Goal: Information Seeking & Learning: Learn about a topic

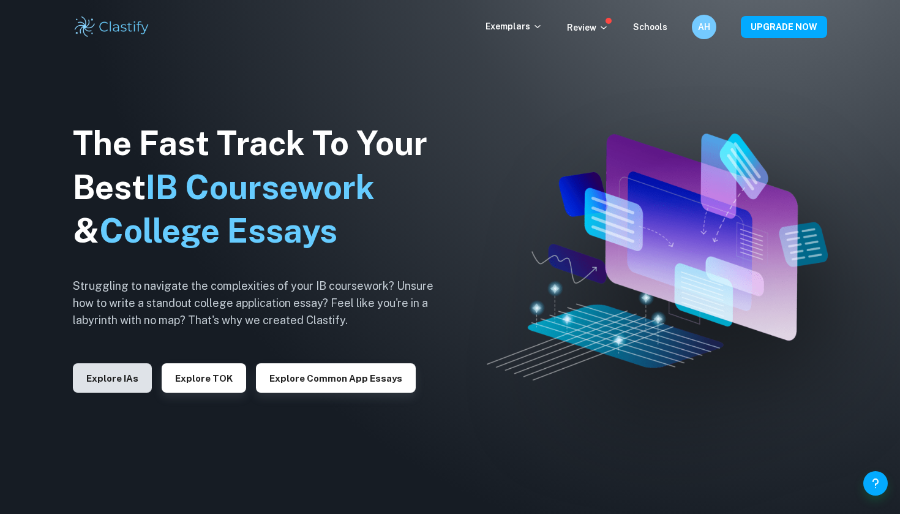
click at [103, 370] on button "Explore IAs" at bounding box center [112, 377] width 79 height 29
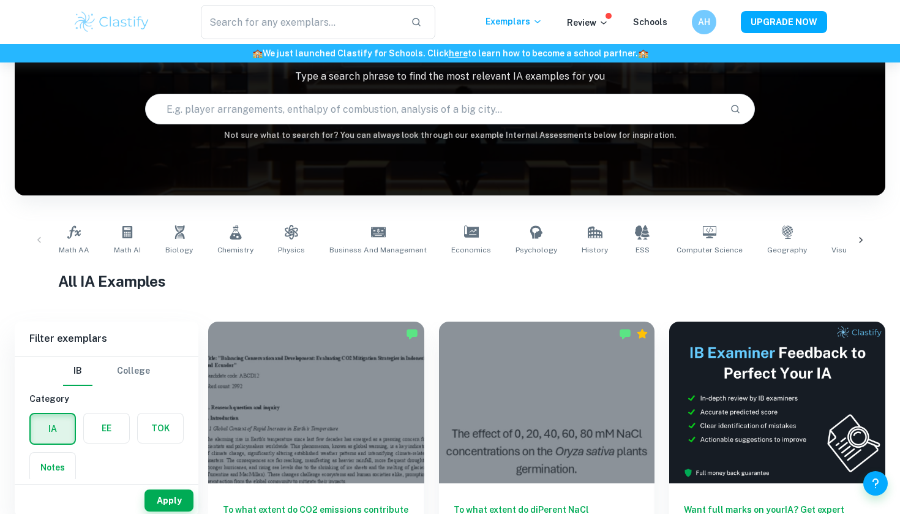
scroll to position [102, 0]
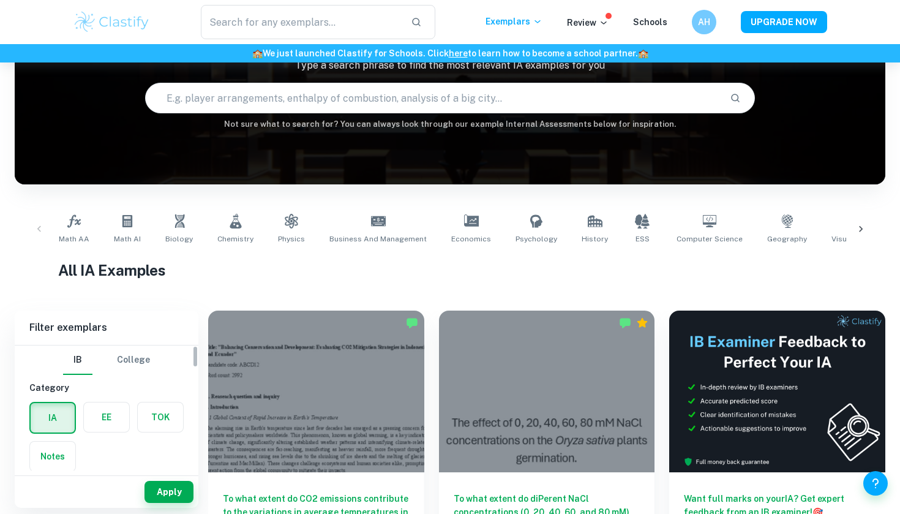
click at [107, 432] on div "EE" at bounding box center [103, 413] width 54 height 39
click at [104, 405] on label "button" at bounding box center [106, 416] width 45 height 29
click at [0, 0] on input "radio" at bounding box center [0, 0] width 0 height 0
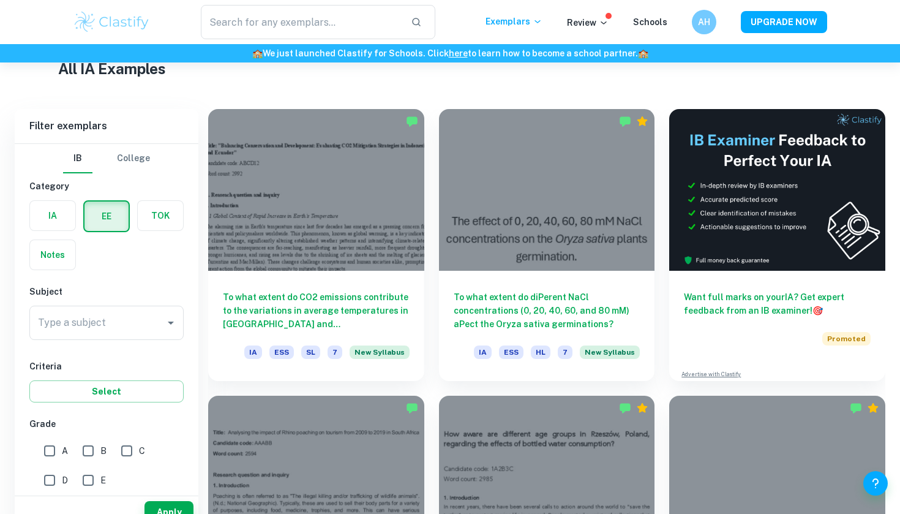
scroll to position [324, 0]
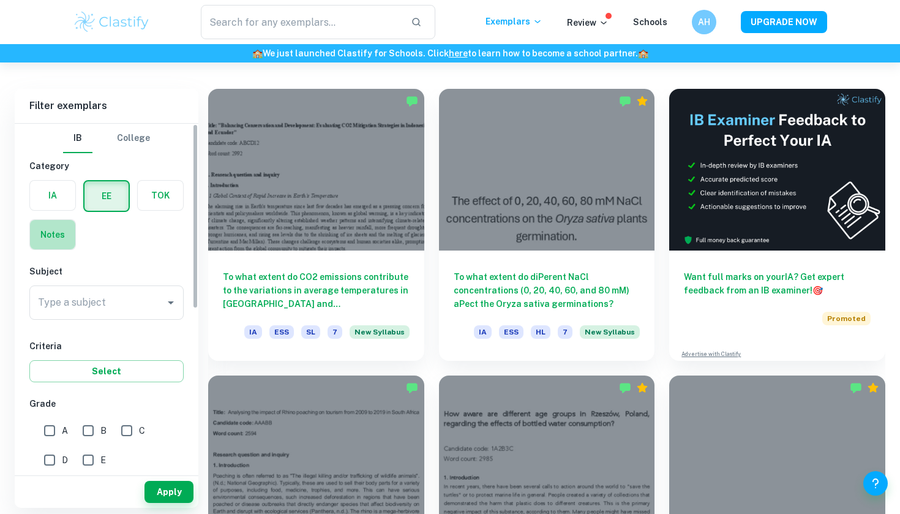
drag, startPoint x: 517, startPoint y: 301, endPoint x: 53, endPoint y: 233, distance: 469.1
click at [53, 233] on label "button" at bounding box center [52, 234] width 45 height 29
click at [0, 0] on input "radio" at bounding box center [0, 0] width 0 height 0
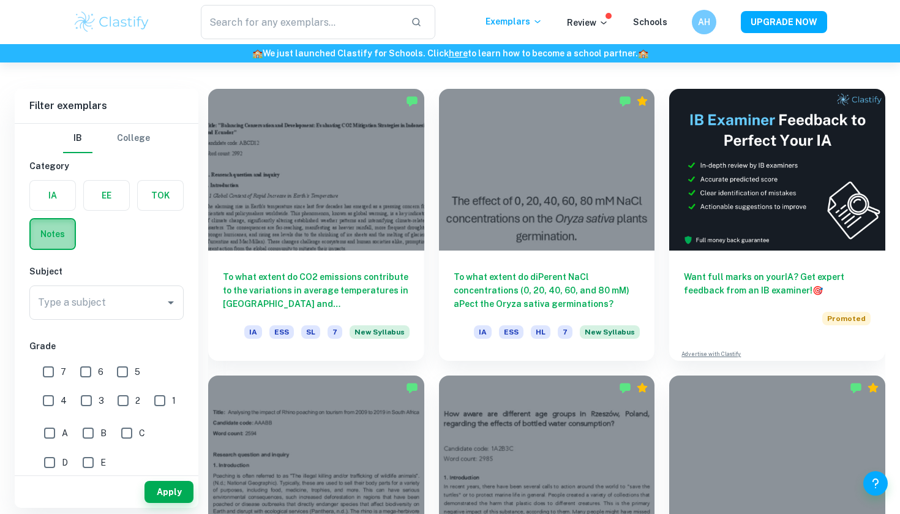
click at [56, 222] on label "button" at bounding box center [53, 233] width 44 height 29
click at [0, 0] on input "radio" at bounding box center [0, 0] width 0 height 0
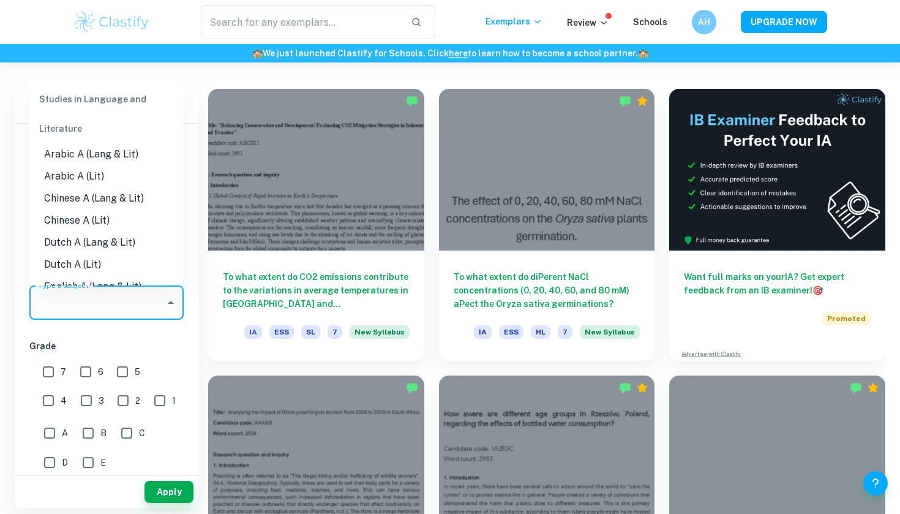
click at [141, 299] on input "Type a subject" at bounding box center [97, 302] width 125 height 23
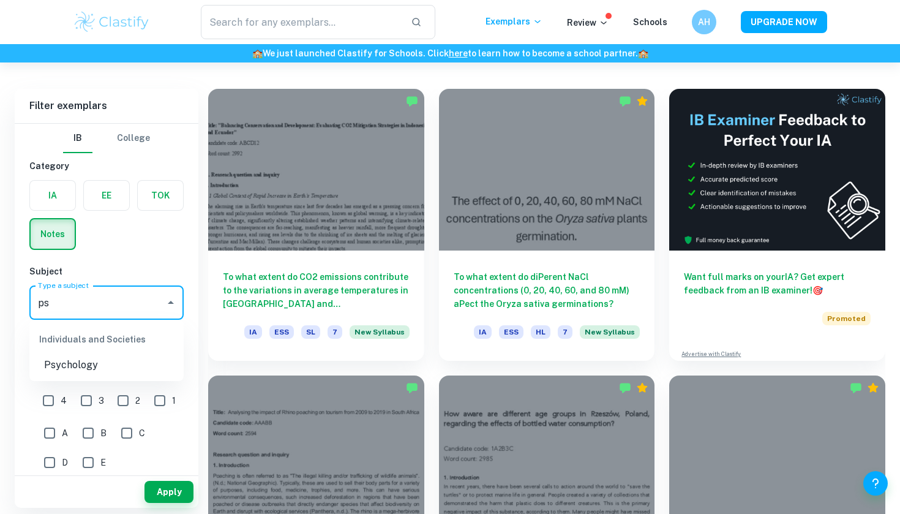
click at [77, 364] on li "Psychology" at bounding box center [106, 365] width 154 height 22
type input "Psychology"
click at [151, 303] on icon "Clear" at bounding box center [155, 302] width 12 height 12
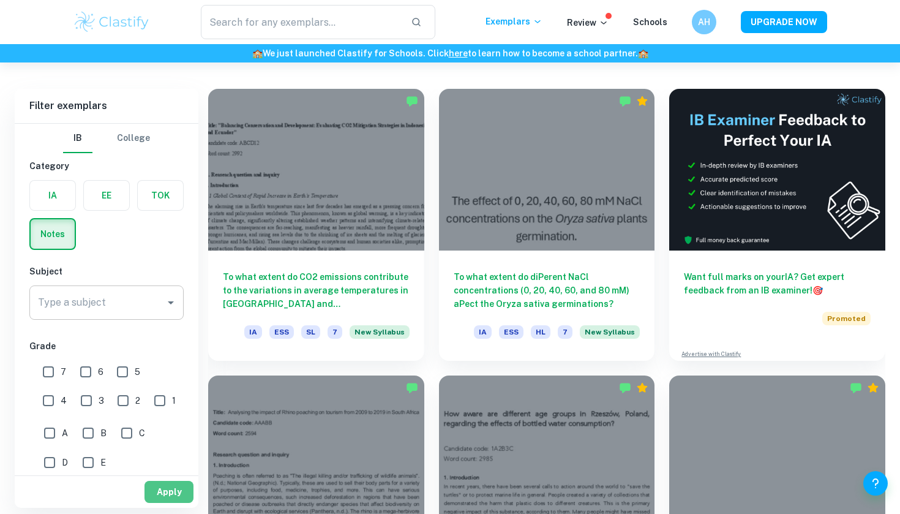
click at [174, 490] on button "Apply" at bounding box center [168, 492] width 49 height 22
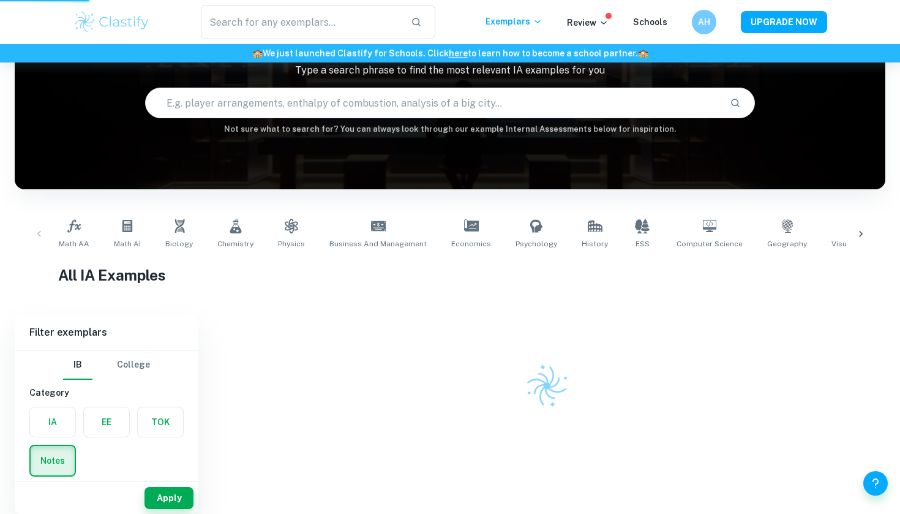
scroll to position [83, 0]
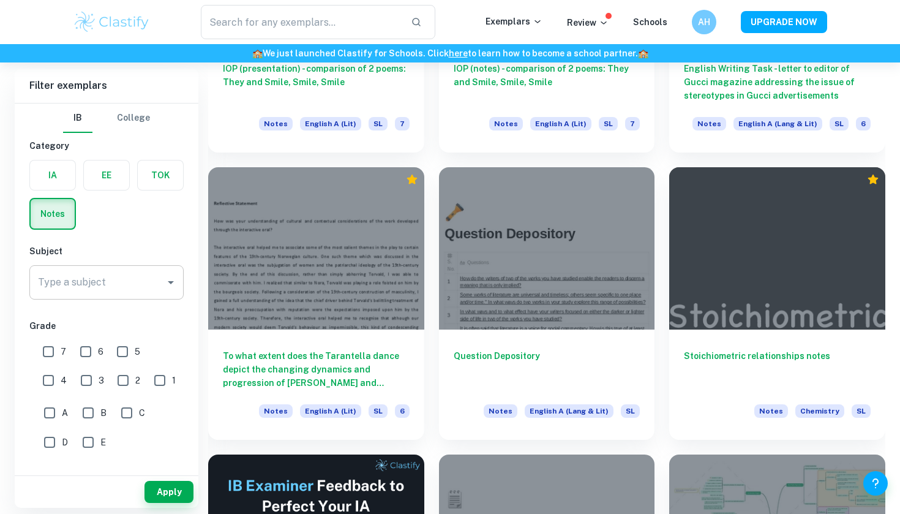
scroll to position [1494, 0]
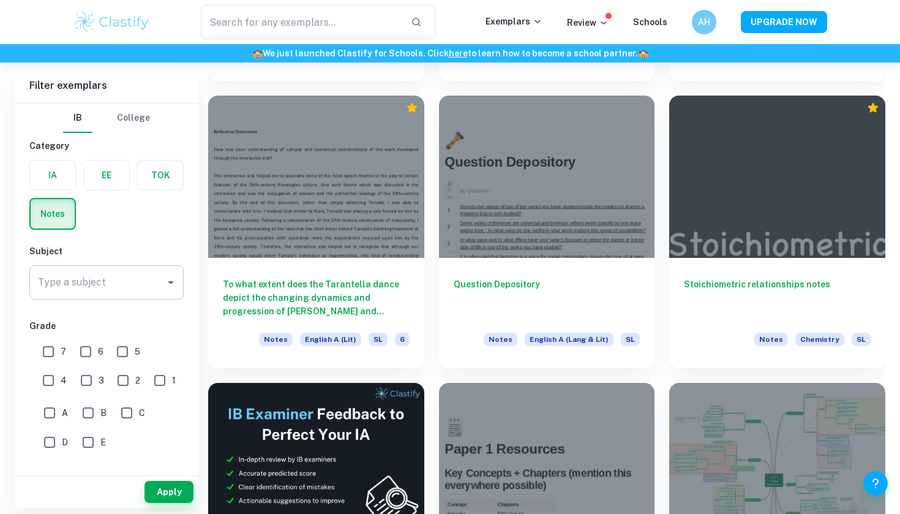
click at [97, 180] on label "button" at bounding box center [106, 174] width 45 height 29
click at [0, 0] on input "radio" at bounding box center [0, 0] width 0 height 0
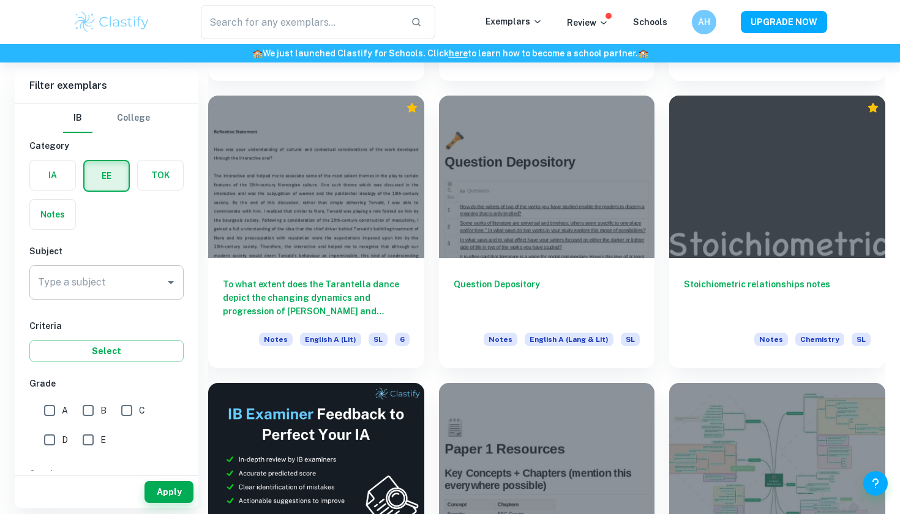
click at [96, 301] on div "Type a subject Type a subject" at bounding box center [106, 284] width 154 height 39
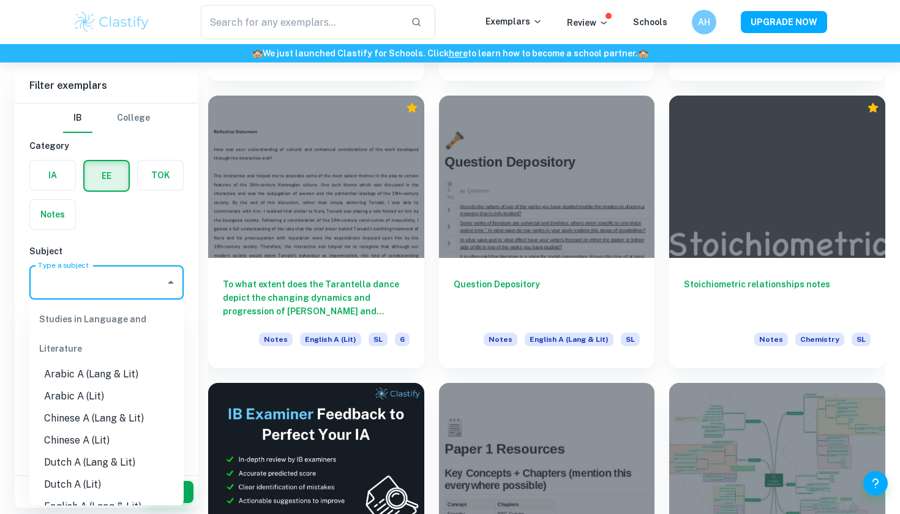
click at [96, 283] on input "Type a subject" at bounding box center [97, 282] width 125 height 23
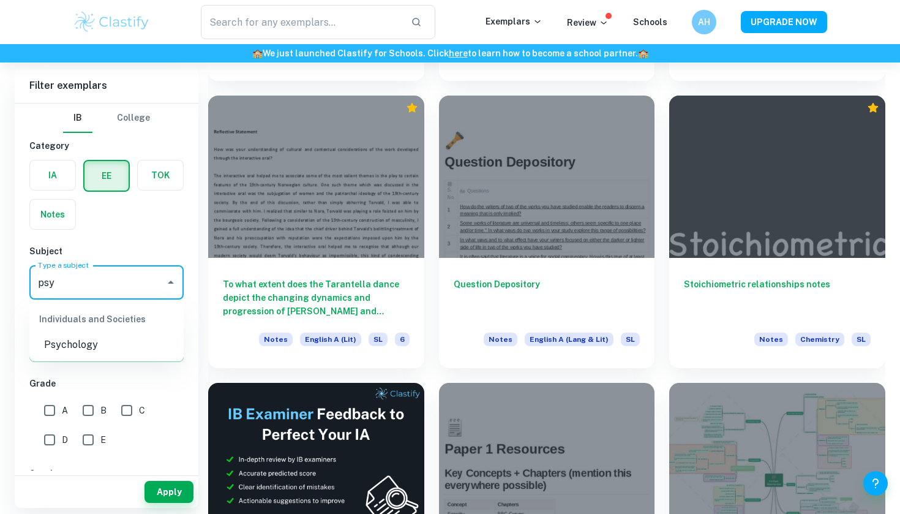
click at [124, 350] on li "Psychology" at bounding box center [106, 345] width 154 height 22
type input "Psychology"
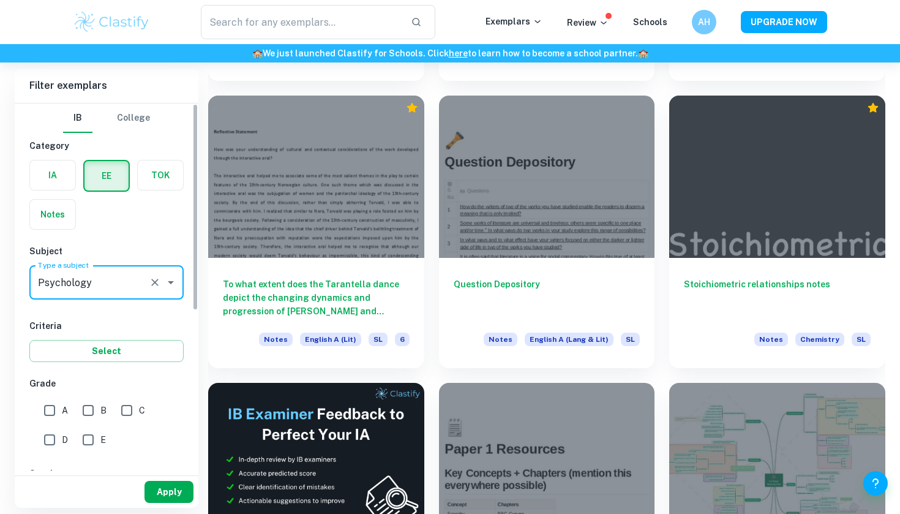
click at [163, 487] on button "Apply" at bounding box center [168, 492] width 49 height 22
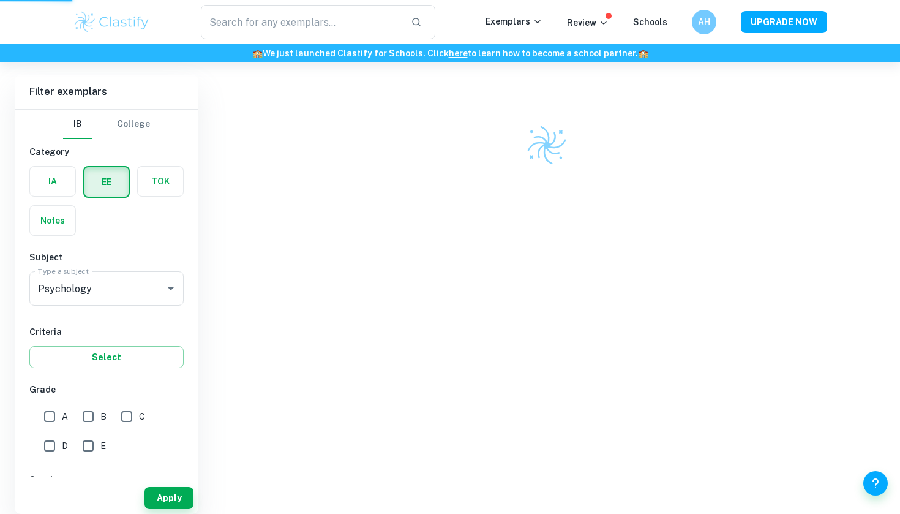
scroll to position [62, 0]
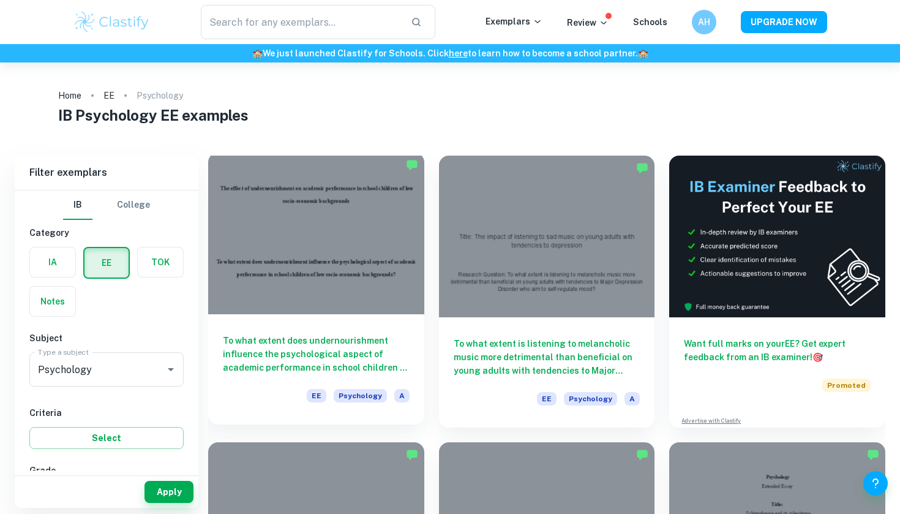
click at [412, 233] on div at bounding box center [316, 233] width 216 height 162
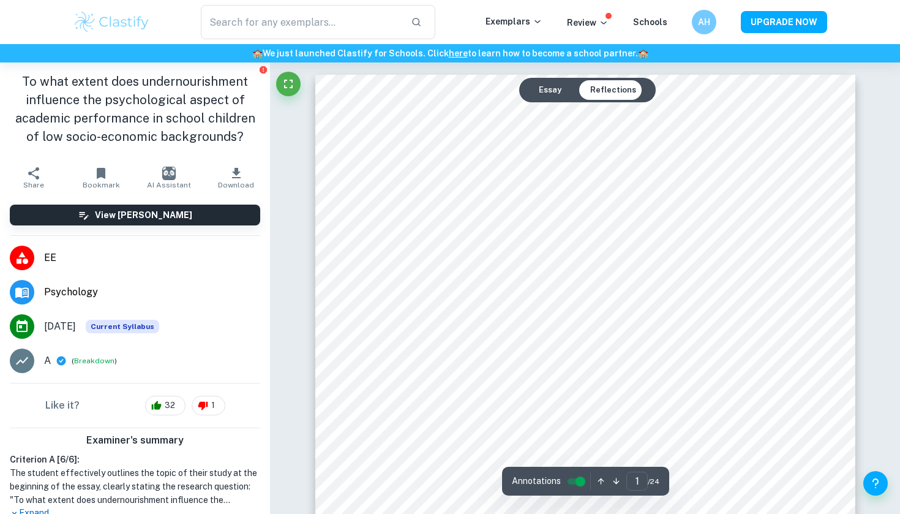
click at [604, 86] on button "Reflections" at bounding box center [613, 90] width 66 height 20
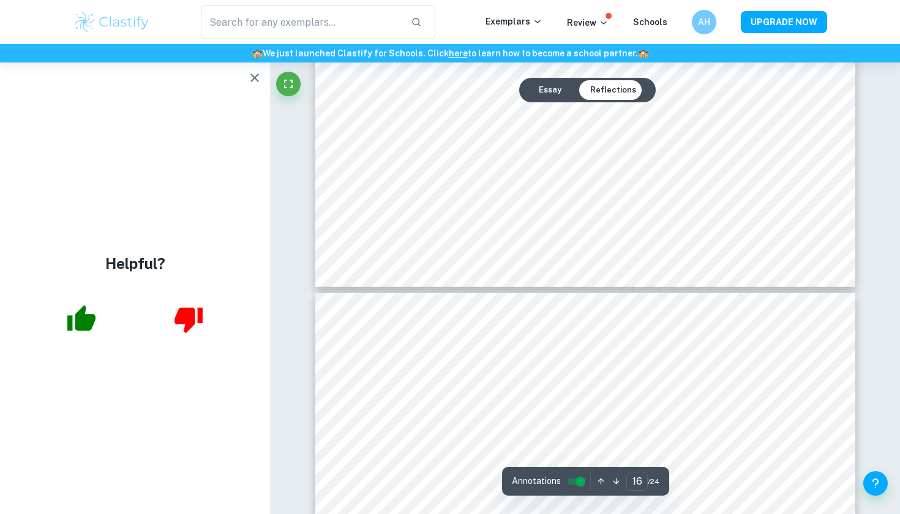
scroll to position [12340, 0]
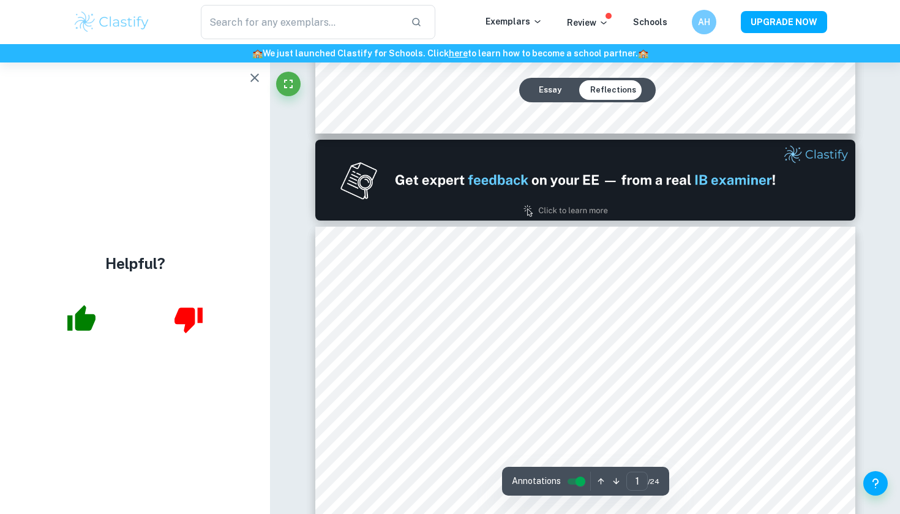
type input "2"
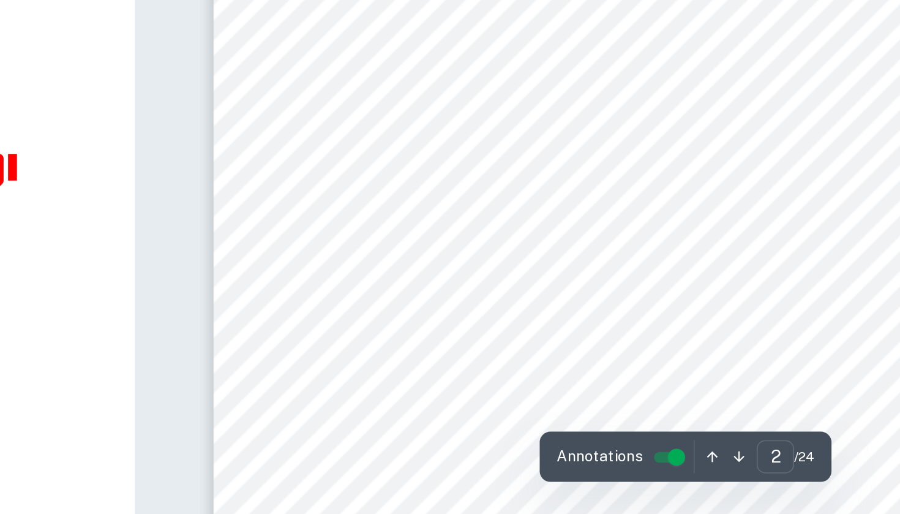
scroll to position [916, 0]
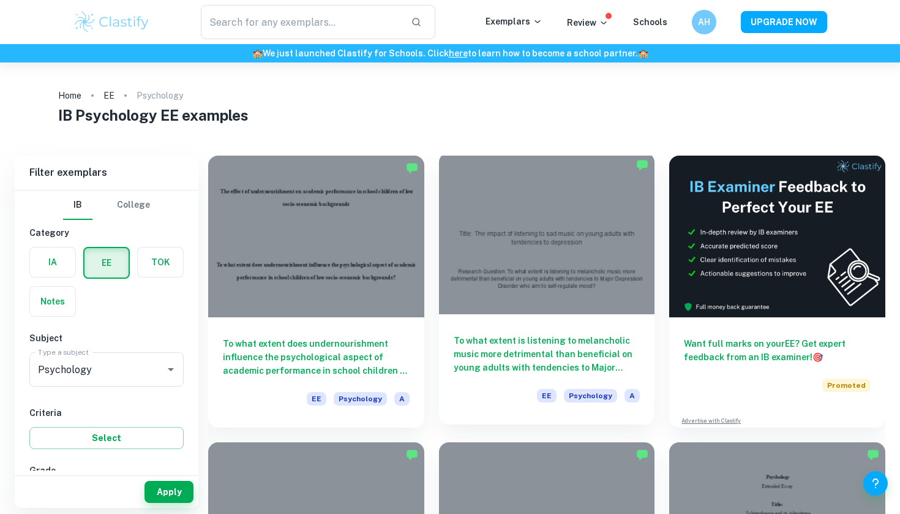
click at [571, 250] on div at bounding box center [547, 233] width 216 height 162
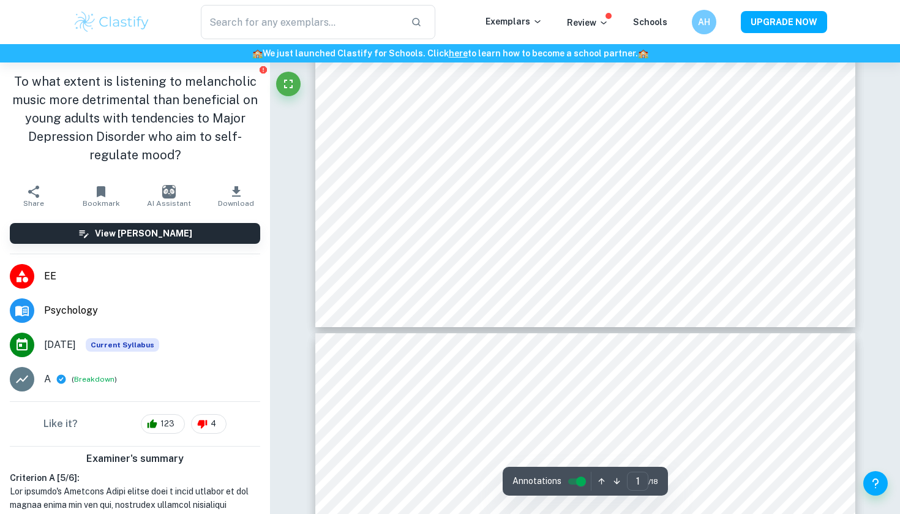
type input "2"
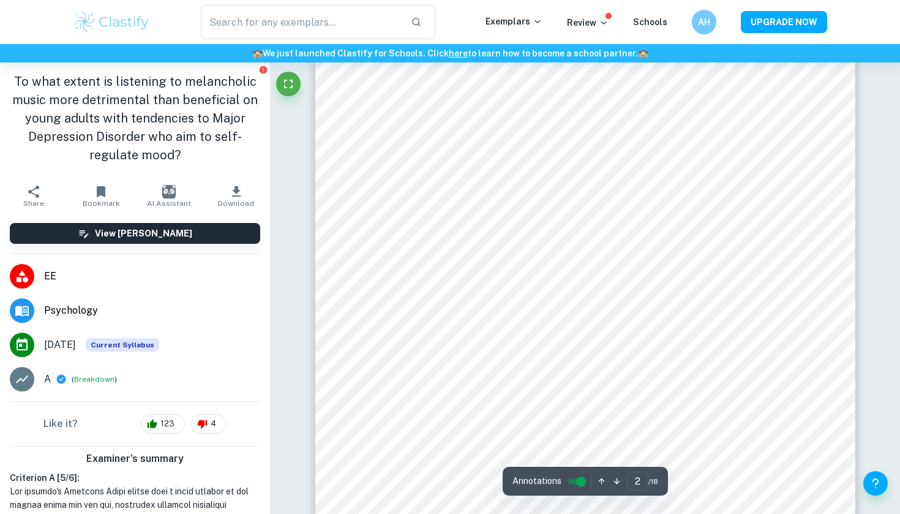
scroll to position [1057, 0]
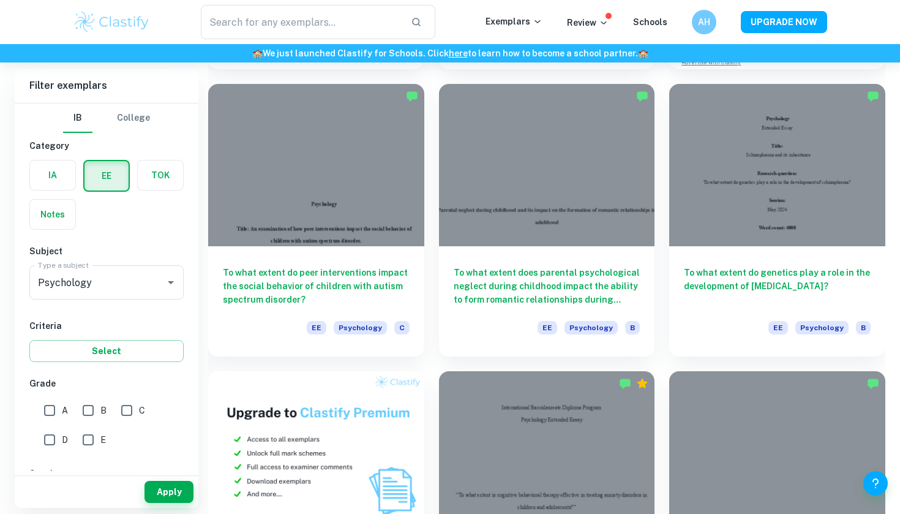
scroll to position [754, 0]
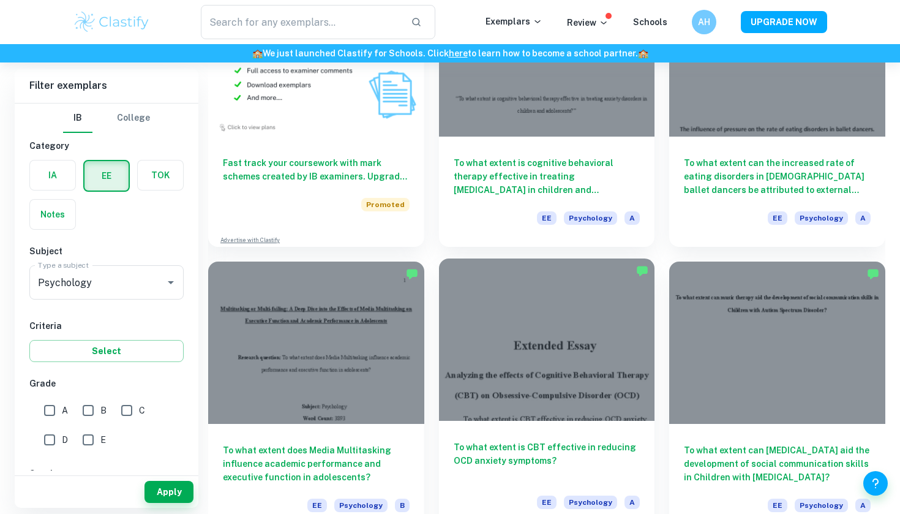
click at [490, 365] on div at bounding box center [547, 339] width 216 height 162
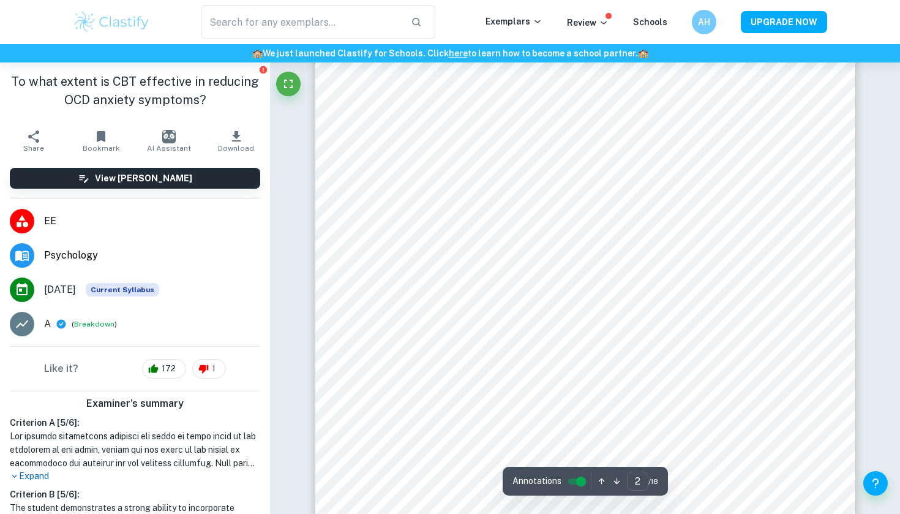
scroll to position [995, 0]
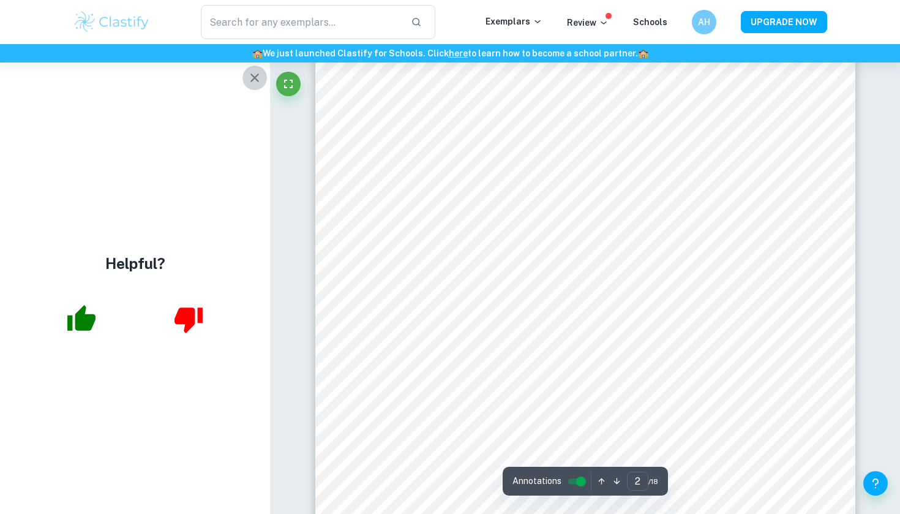
click at [253, 80] on icon "button" at bounding box center [254, 77] width 9 height 9
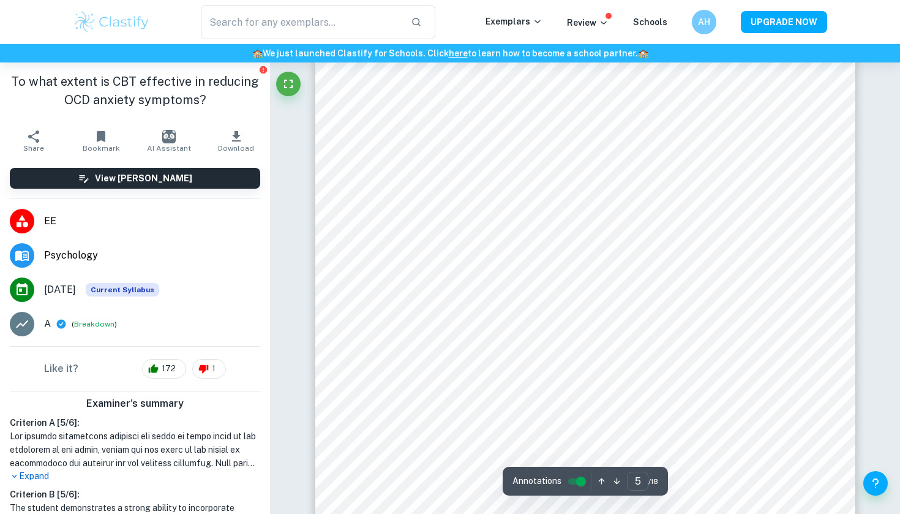
scroll to position [3170, 0]
type input "13"
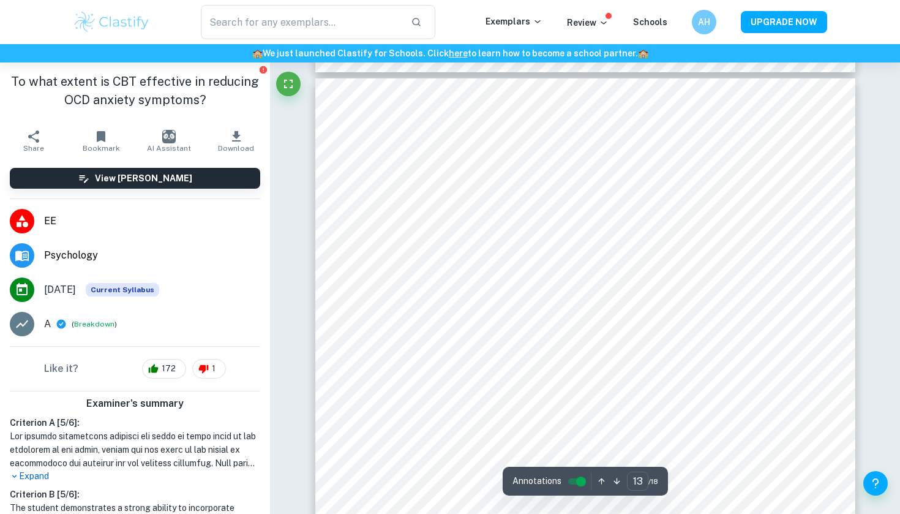
scroll to position [8716, 0]
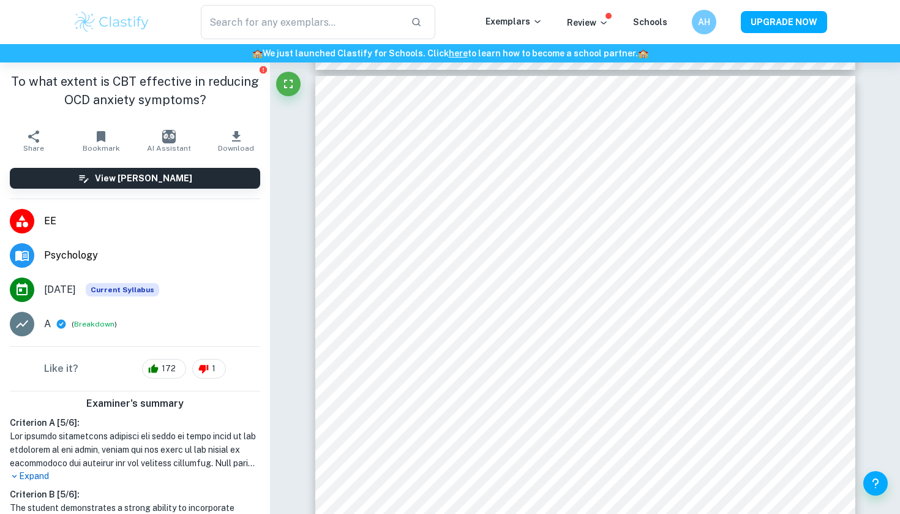
click at [504, 1] on div "​ Exemplars Review Schools AH UPGRADE NOW" at bounding box center [450, 22] width 900 height 44
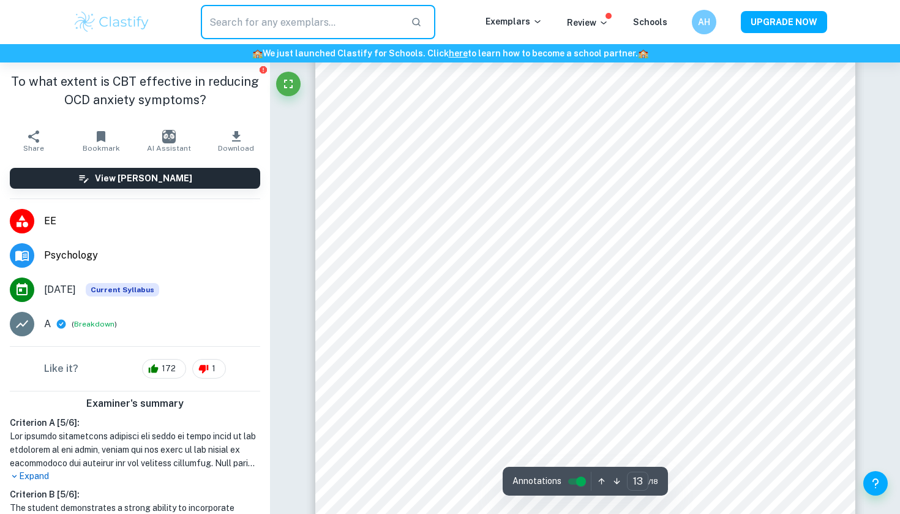
scroll to position [8876, 0]
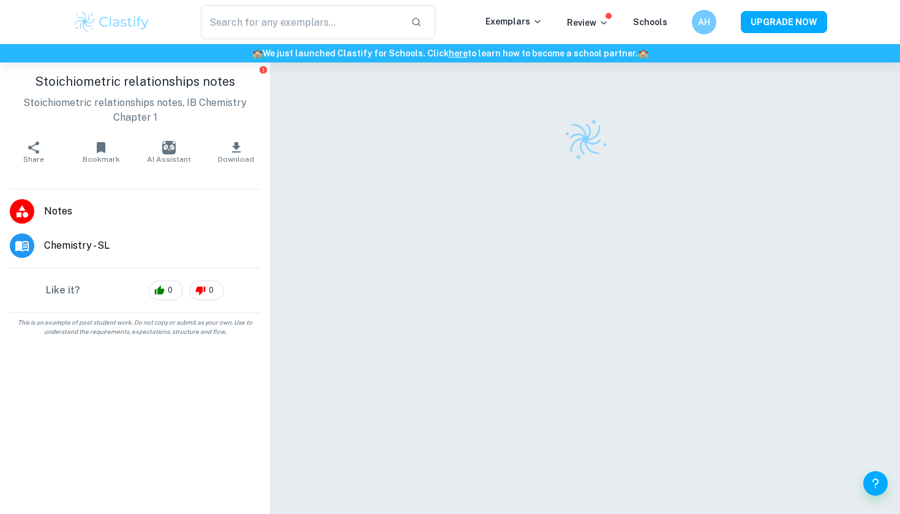
click at [590, 138] on img at bounding box center [586, 139] width 58 height 58
